Goal: Information Seeking & Learning: Learn about a topic

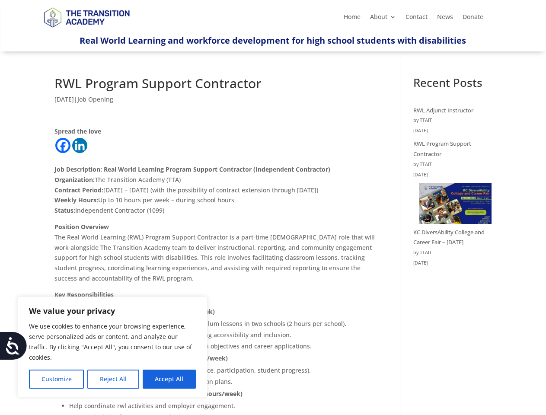
click at [273, 207] on p "Job Description: Real World Learning Program Support Contractor (Independent Co…" at bounding box center [214, 188] width 321 height 68
click at [56, 379] on button "Customize" at bounding box center [56, 378] width 55 height 19
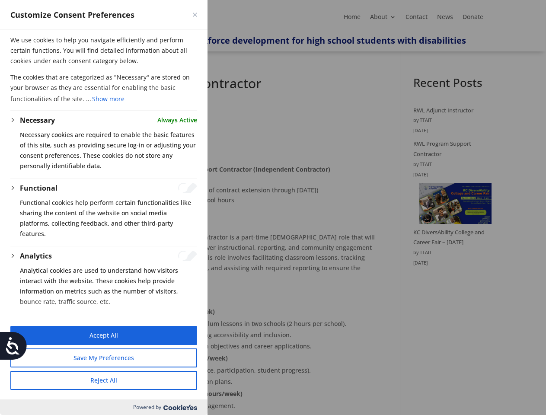
click at [113, 379] on div at bounding box center [273, 207] width 546 height 415
click at [169, 379] on button "Reject All" at bounding box center [103, 380] width 187 height 19
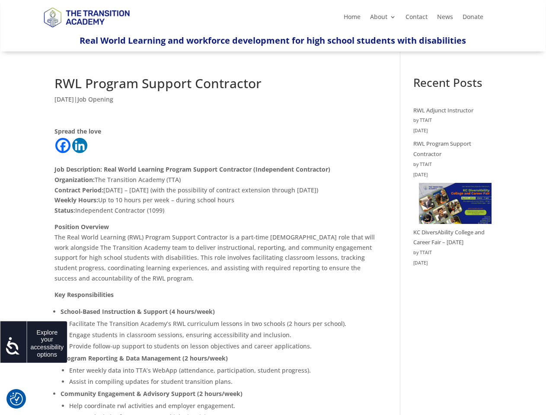
click at [13, 346] on icon at bounding box center [12, 345] width 17 height 17
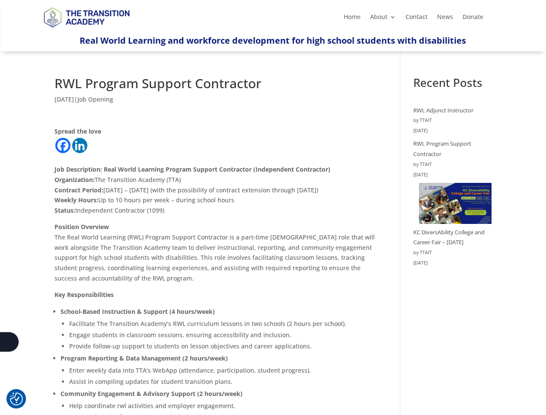
click at [273, 207] on p "Job Description: Real World Learning Program Support Contractor (Independent Co…" at bounding box center [214, 188] width 321 height 68
